Goal: Task Accomplishment & Management: Use online tool/utility

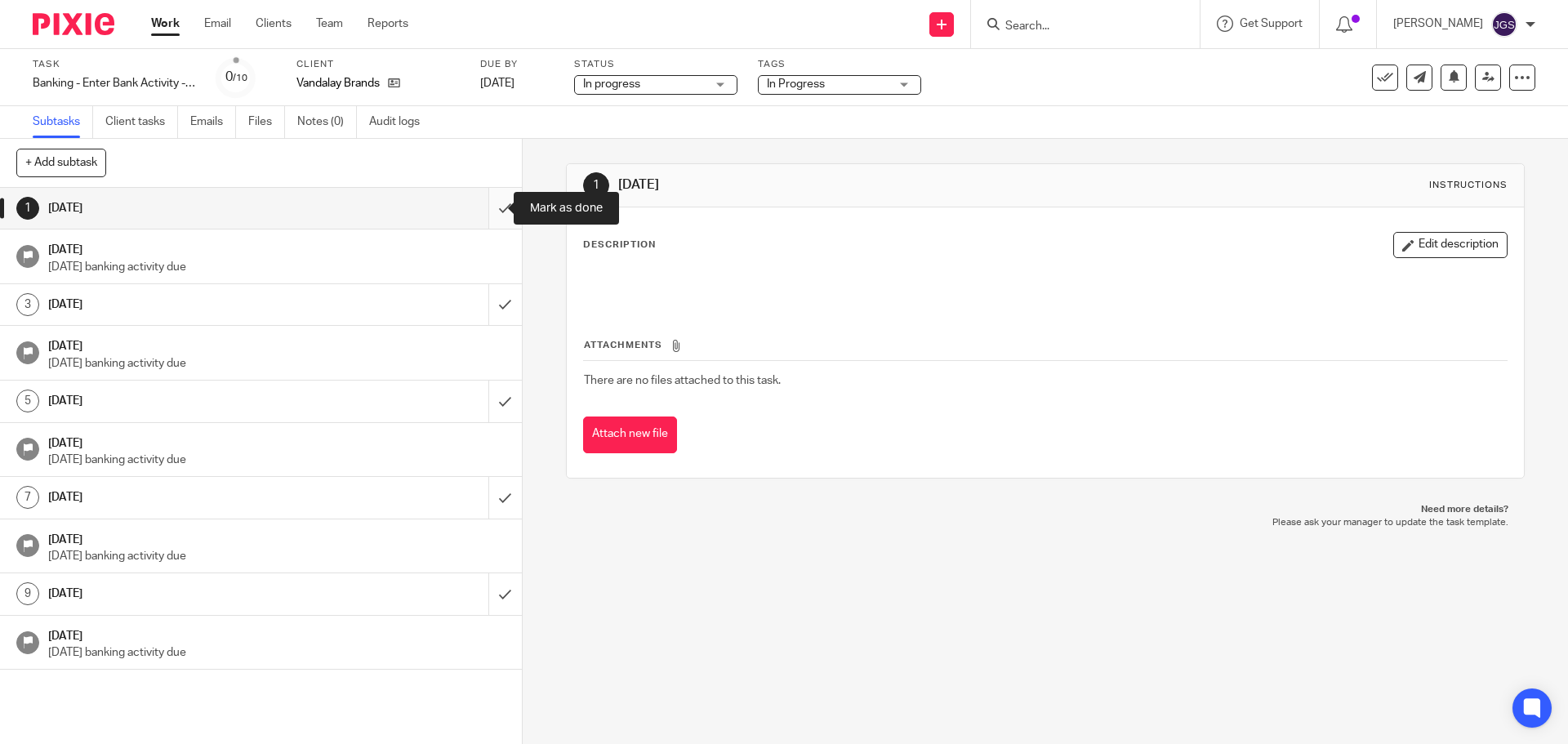
click at [485, 205] on input "submit" at bounding box center [260, 208] width 522 height 41
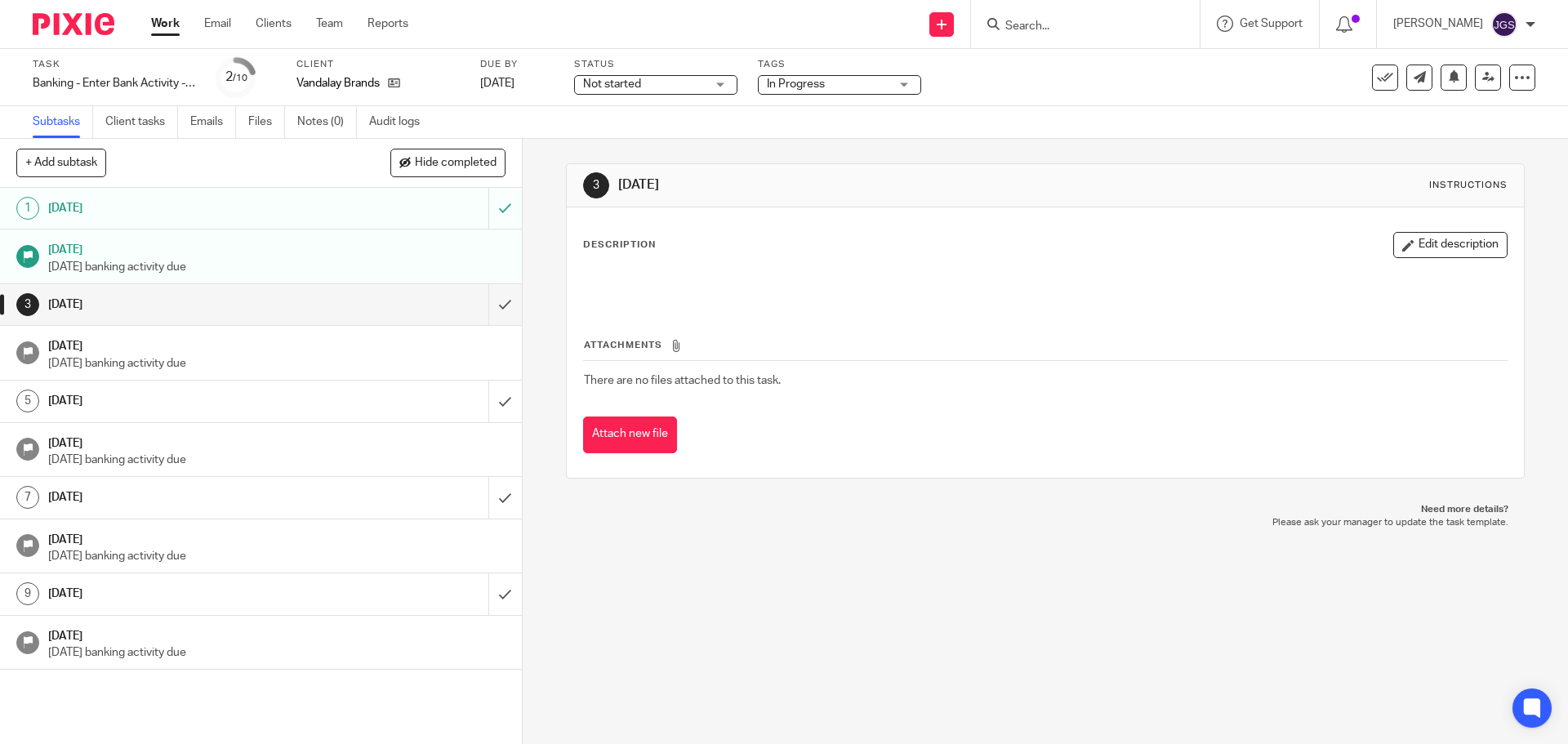
click at [486, 306] on input "submit" at bounding box center [260, 304] width 522 height 41
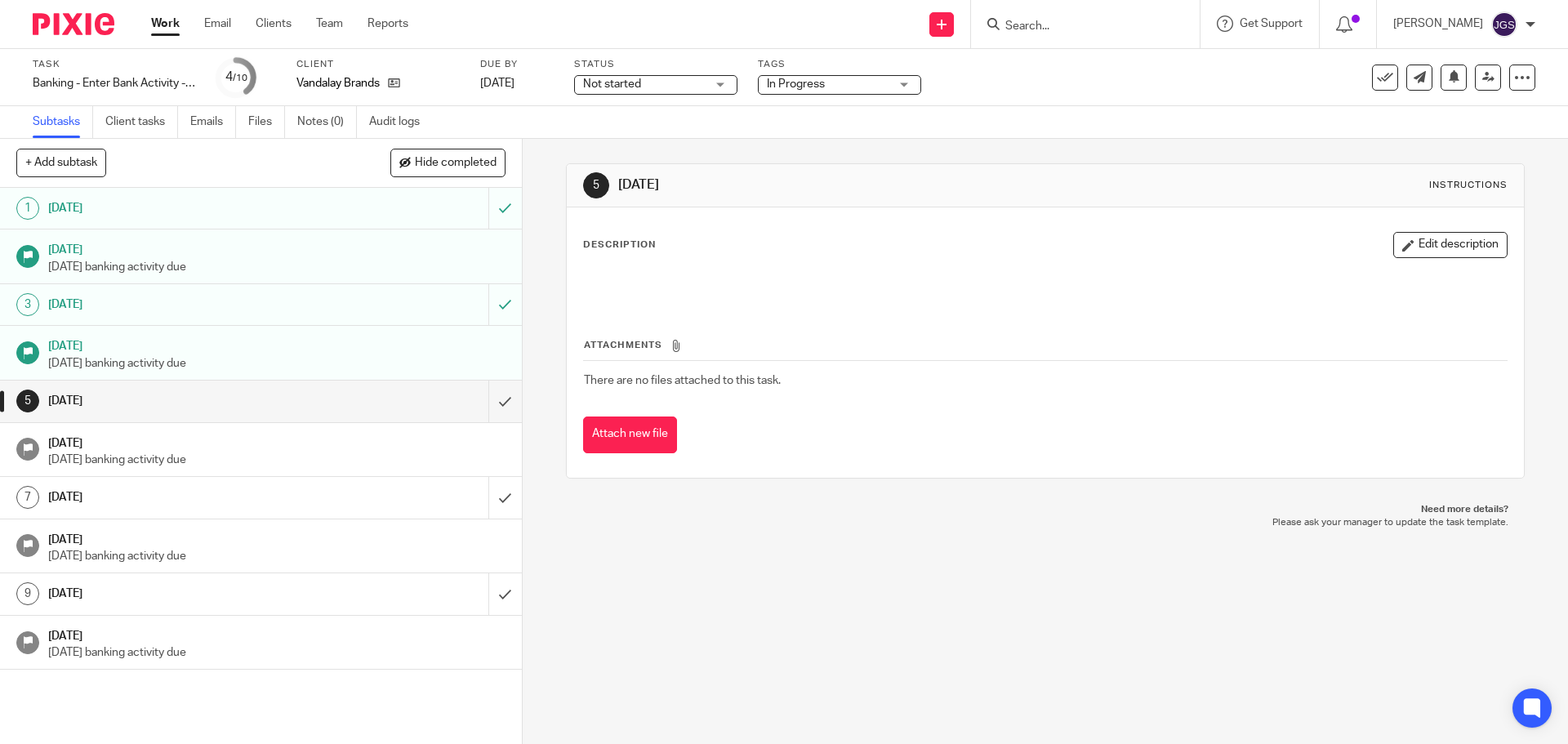
click at [159, 21] on link "Work" at bounding box center [165, 24] width 28 height 17
